Goal: Find specific page/section: Find specific page/section

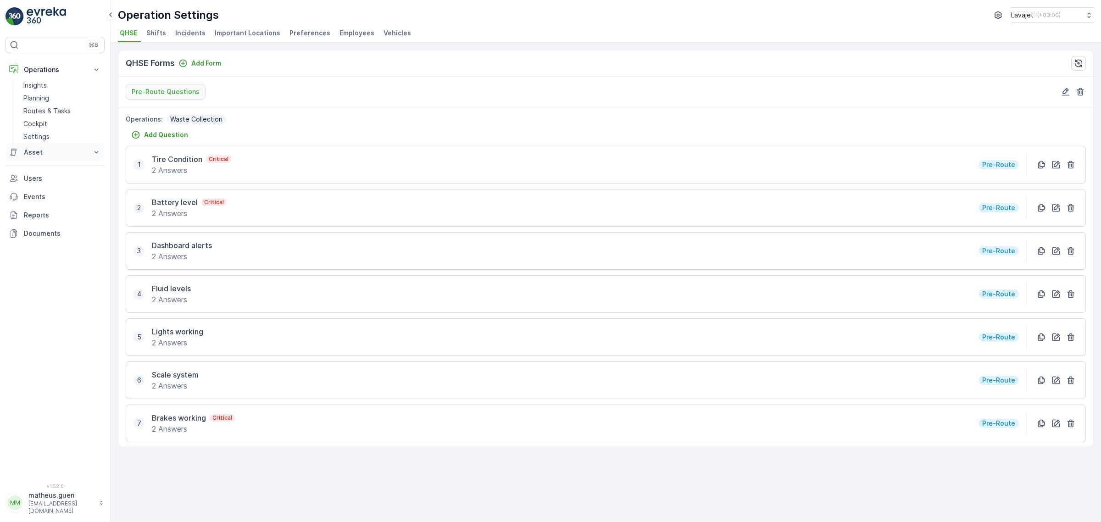
click at [39, 159] on button "Asset" at bounding box center [55, 152] width 99 height 18
click at [34, 168] on p "Assets" at bounding box center [33, 167] width 21 height 9
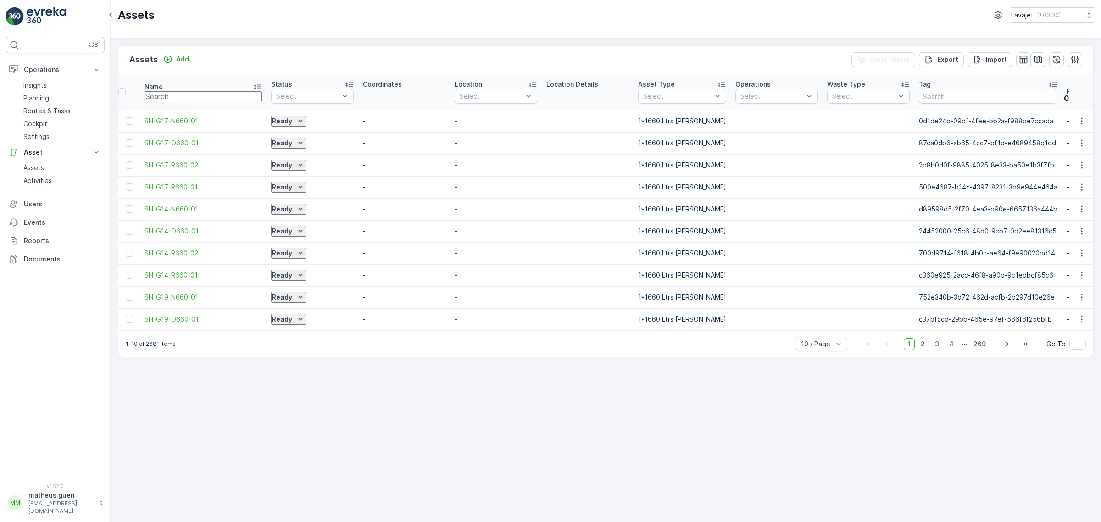
click at [177, 97] on input "text" at bounding box center [203, 96] width 117 height 10
type input "e109"
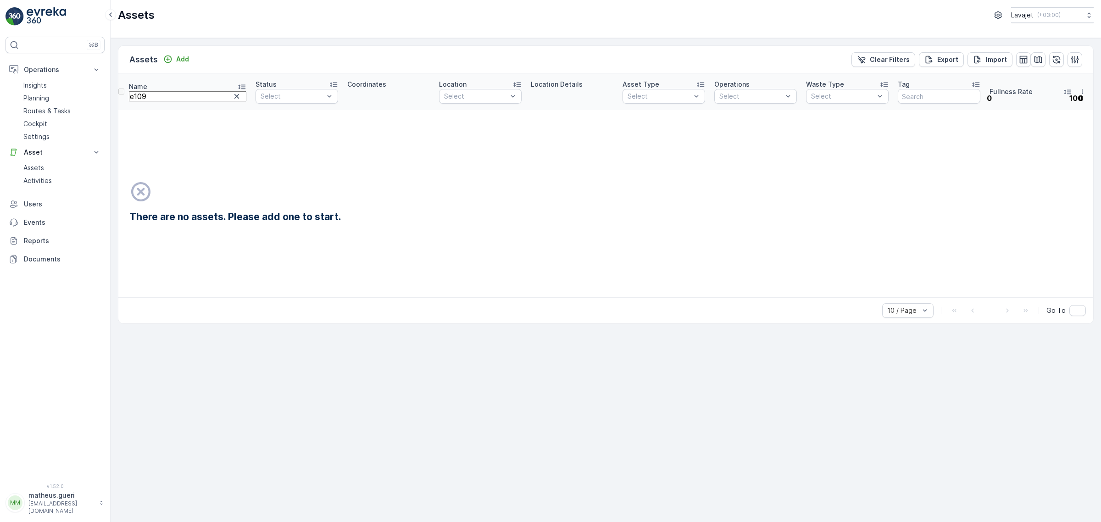
drag, startPoint x: 178, startPoint y: 97, endPoint x: 132, endPoint y: 101, distance: 46.1
click at [132, 101] on tr "Name e109 Status Select Coordinates Location Select Location Details Asset Type…" at bounding box center [973, 91] width 1711 height 37
type input "E101"
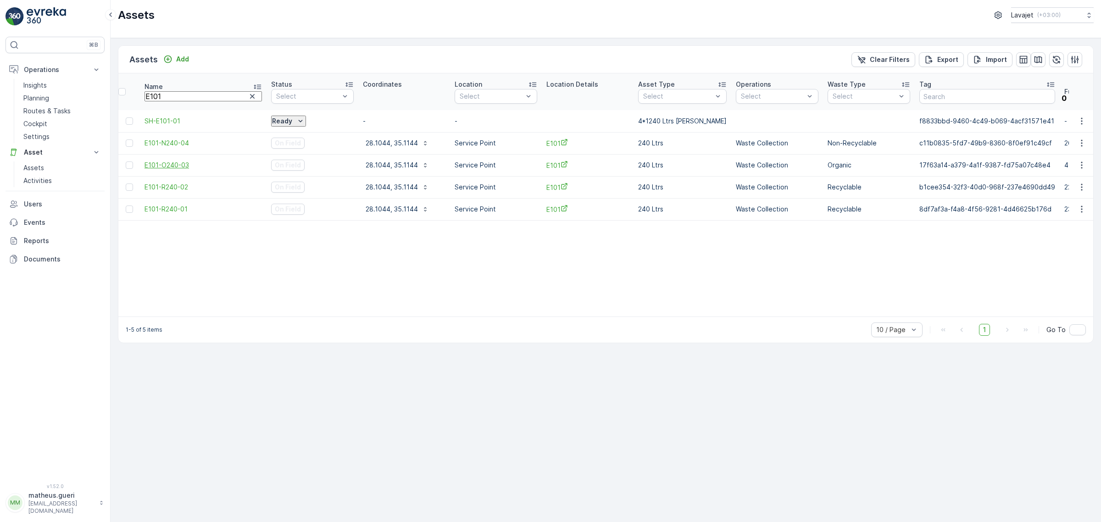
click at [177, 165] on span "E101-O240-03" at bounding box center [203, 165] width 117 height 9
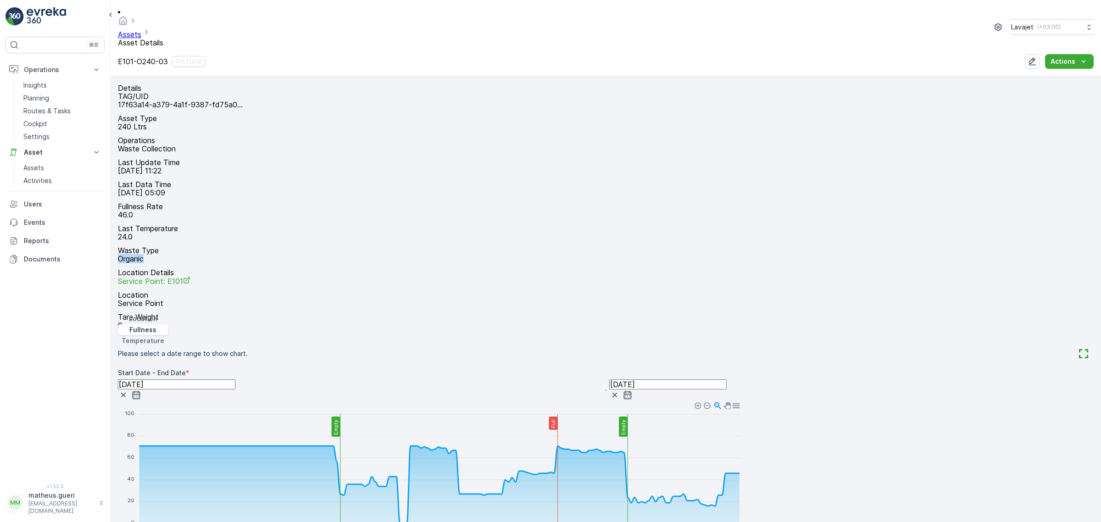
drag, startPoint x: 279, startPoint y: 196, endPoint x: 242, endPoint y: 200, distance: 36.9
click at [242, 246] on div "Waste Type Organic" at bounding box center [606, 254] width 976 height 17
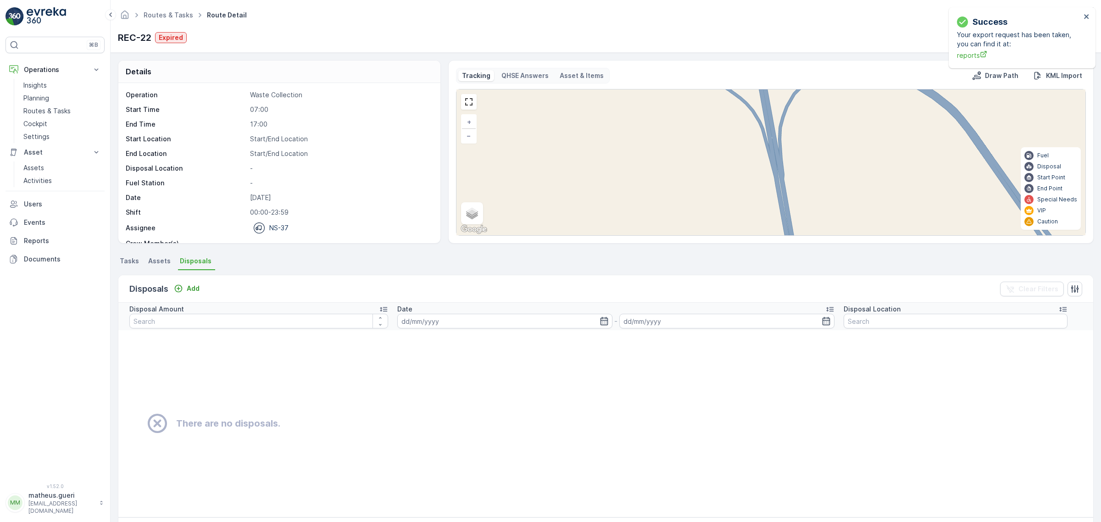
scroll to position [12, 0]
